Goal: Task Accomplishment & Management: Manage account settings

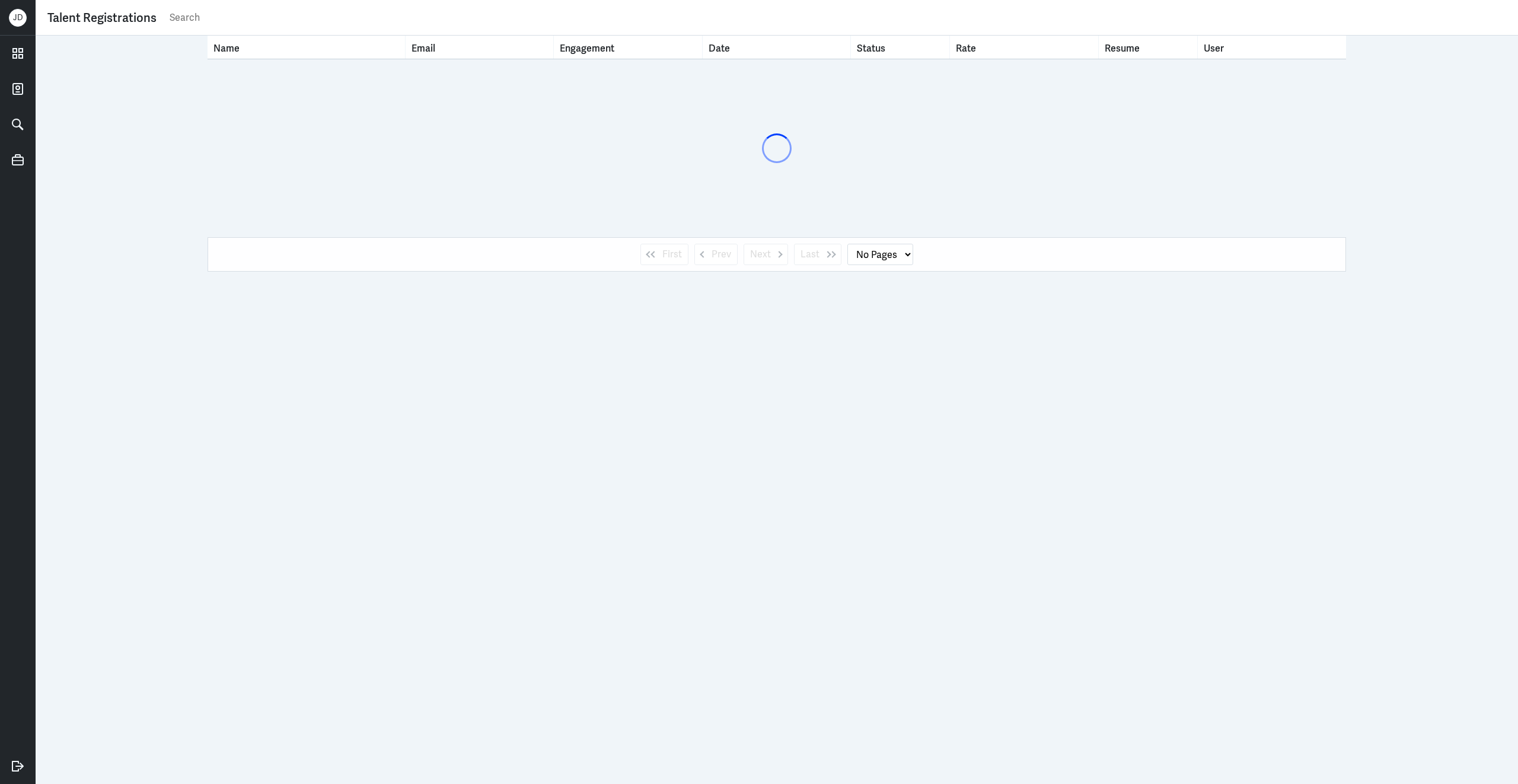
select select "1"
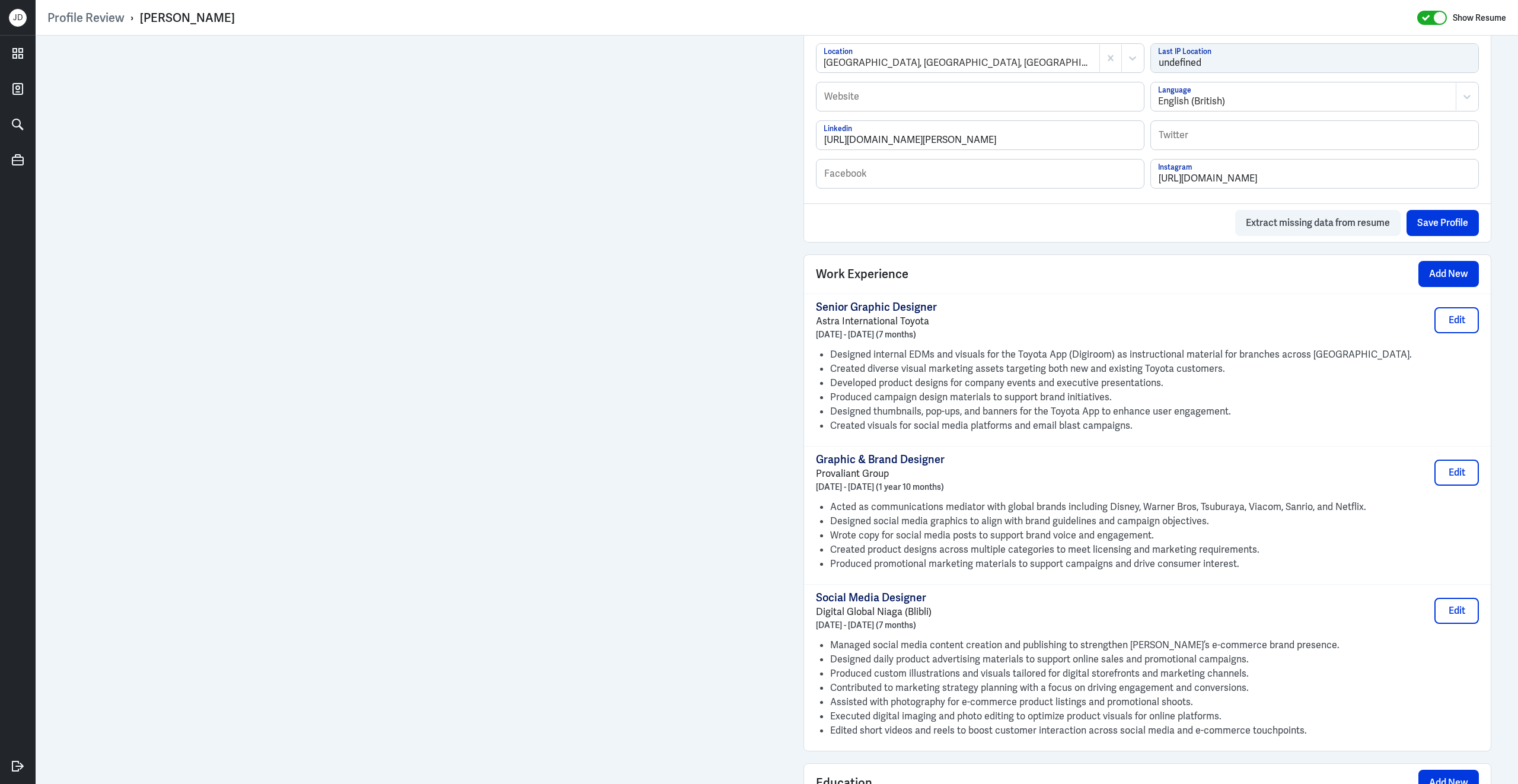
scroll to position [831, 0]
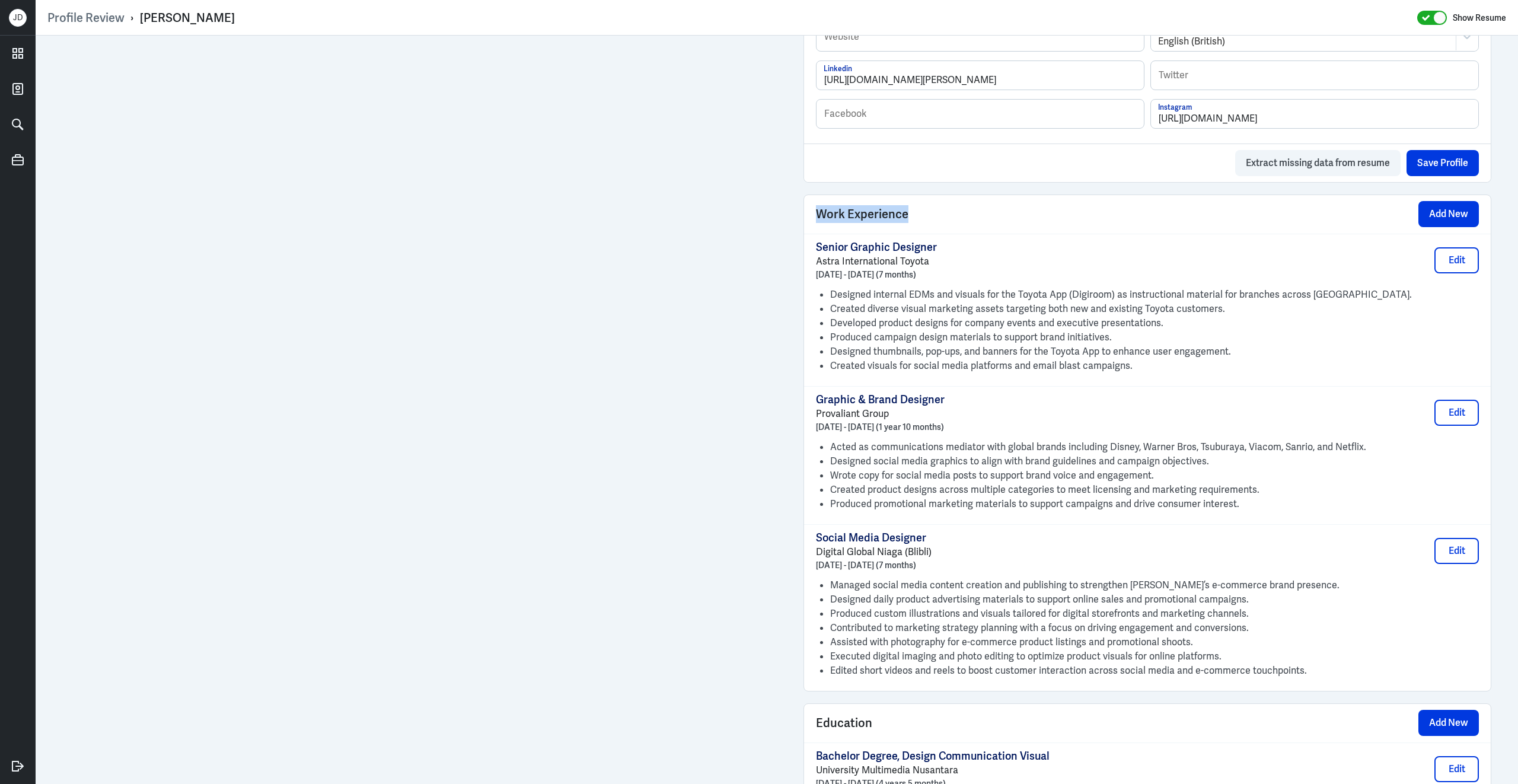
drag, startPoint x: 816, startPoint y: 223, endPoint x: 1018, endPoint y: 232, distance: 202.2
click at [1018, 232] on div "Work Experience Add New" at bounding box center [1147, 214] width 687 height 38
copy span "Work Experience"
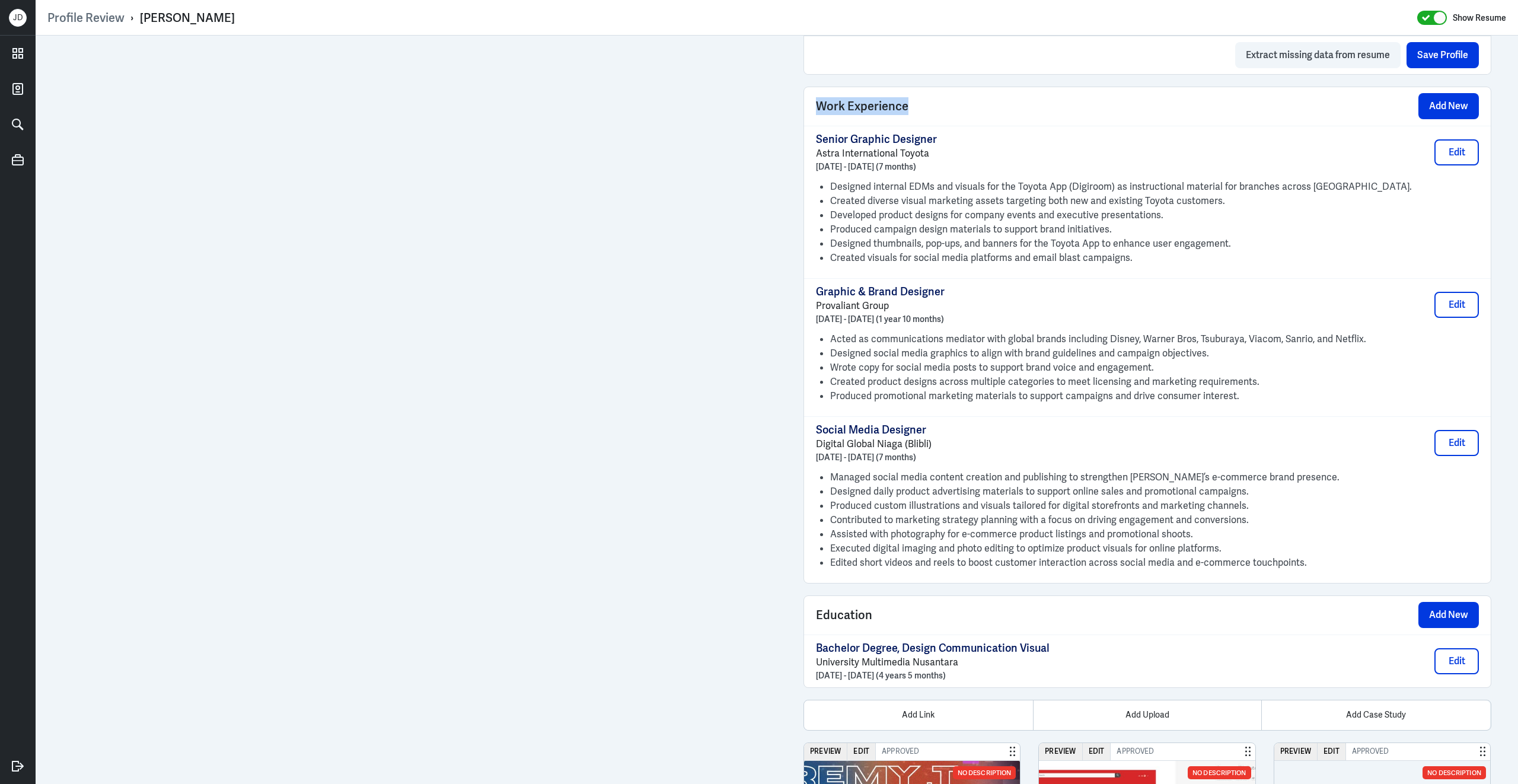
scroll to position [1102, 0]
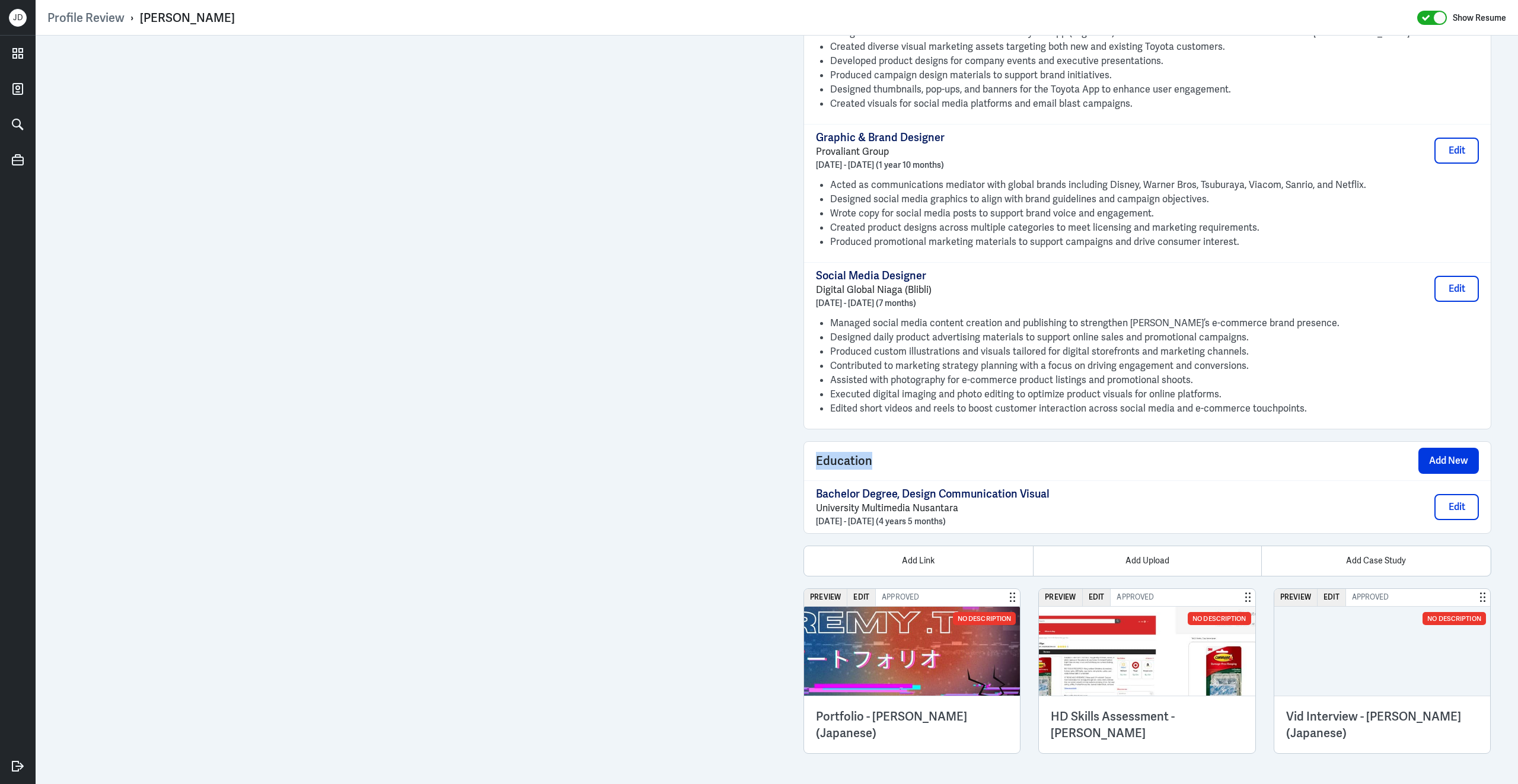
drag, startPoint x: 814, startPoint y: 458, endPoint x: 940, endPoint y: 462, distance: 126.1
click at [941, 462] on div "Education Add New" at bounding box center [1147, 460] width 687 height 38
copy span "Education"
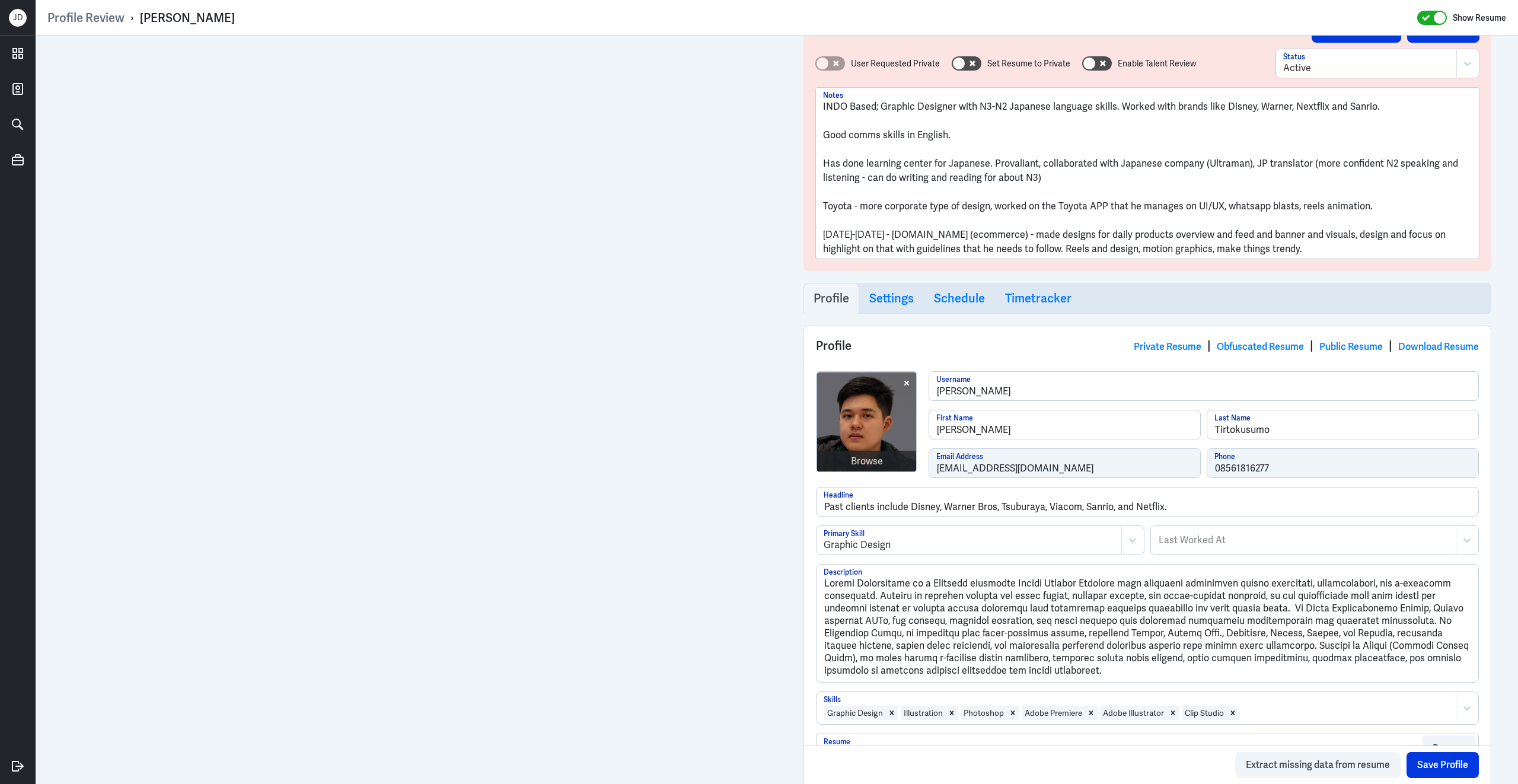
scroll to position [0, 0]
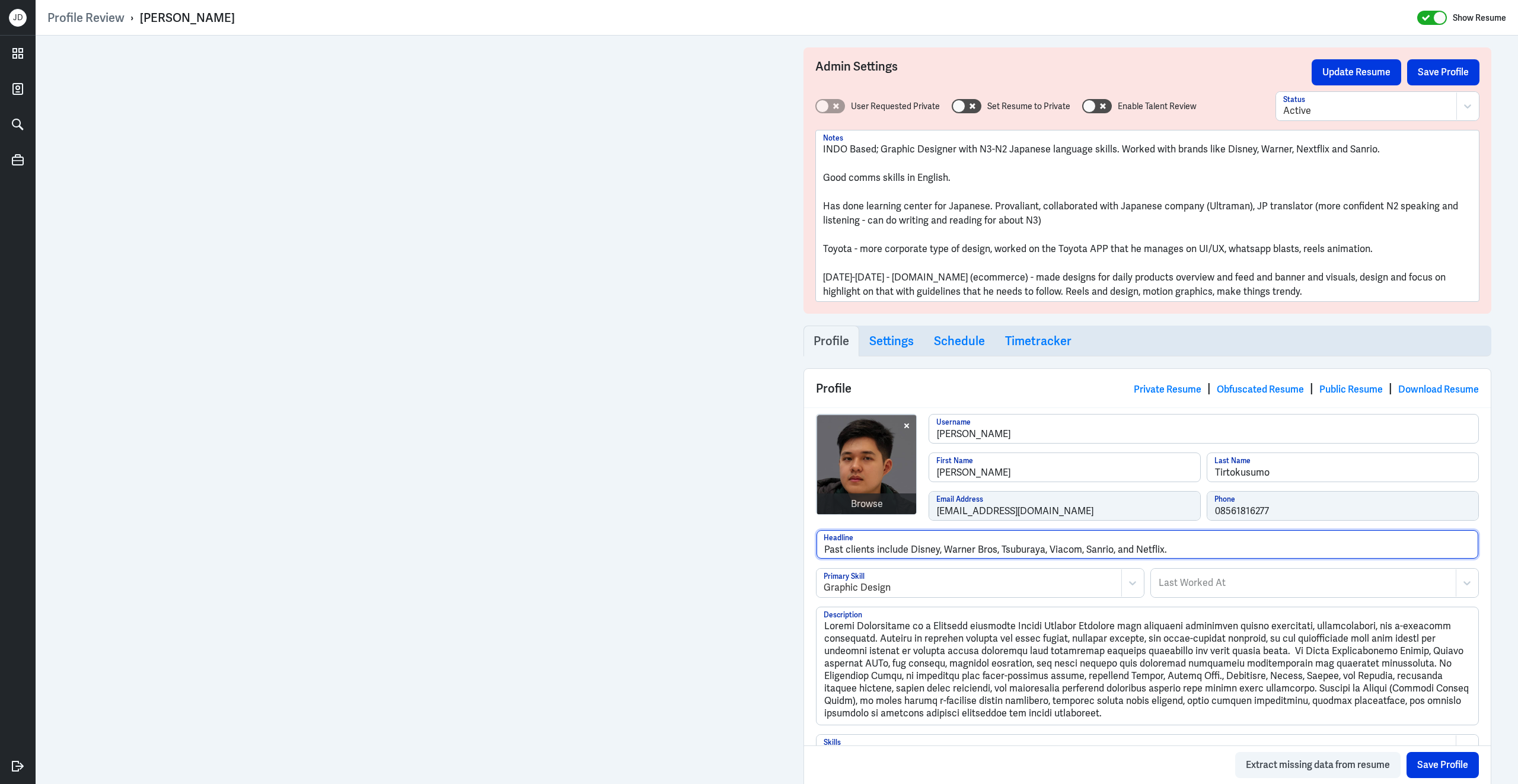
drag, startPoint x: 1171, startPoint y: 552, endPoint x: 734, endPoint y: 522, distance: 438.0
